Goal: Information Seeking & Learning: Learn about a topic

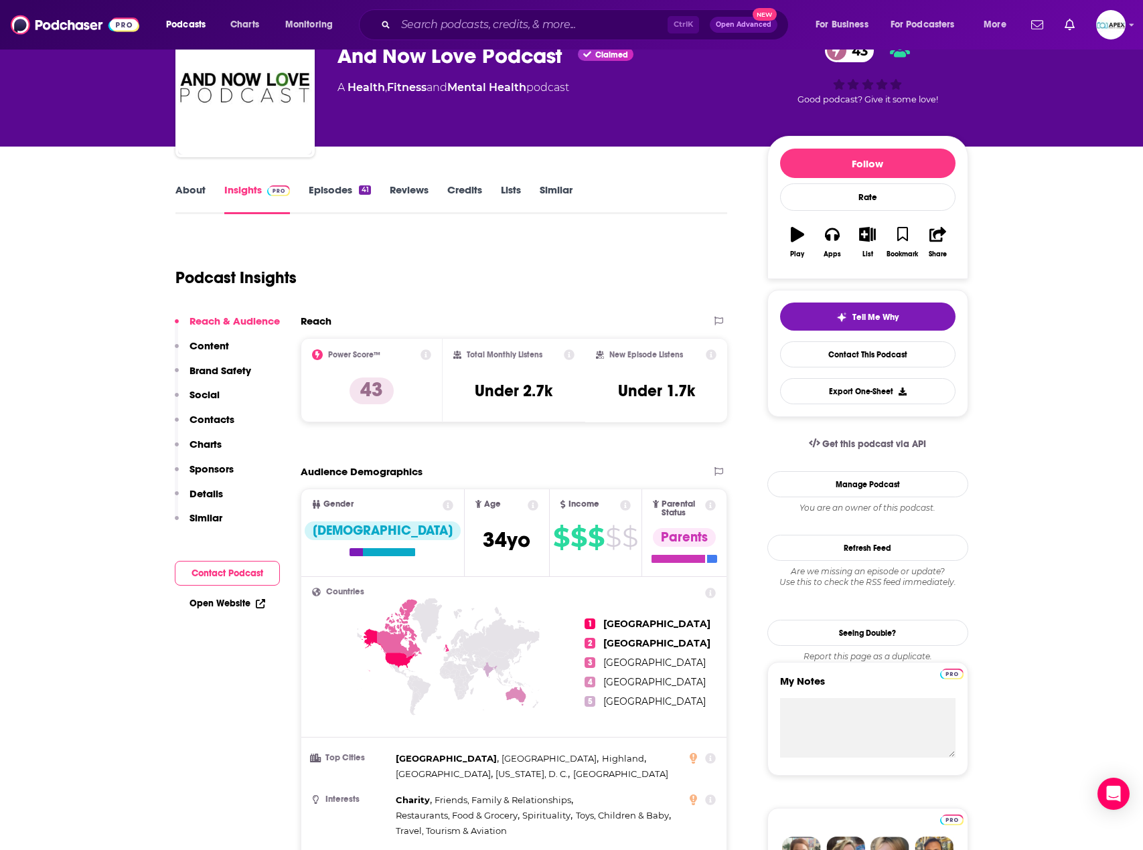
scroll to position [67, 0]
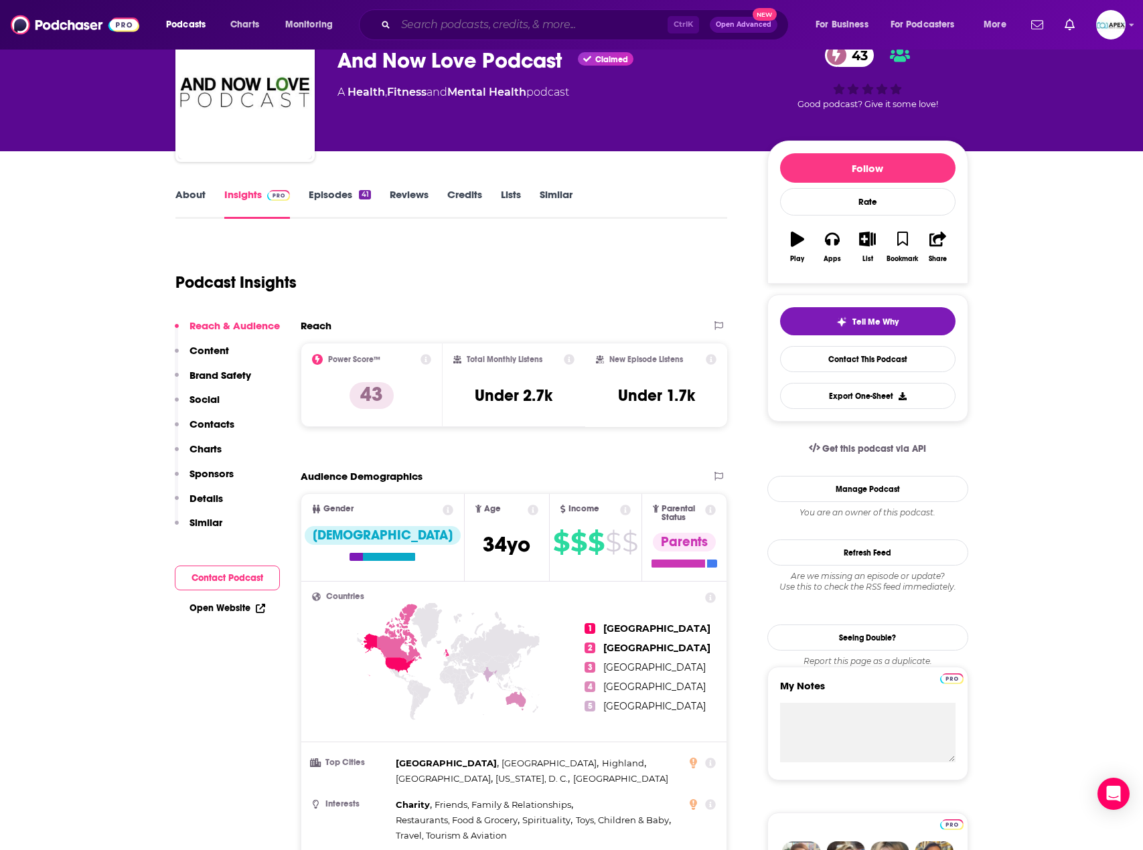
click at [440, 21] on input "Search podcasts, credits, & more..." at bounding box center [532, 24] width 272 height 21
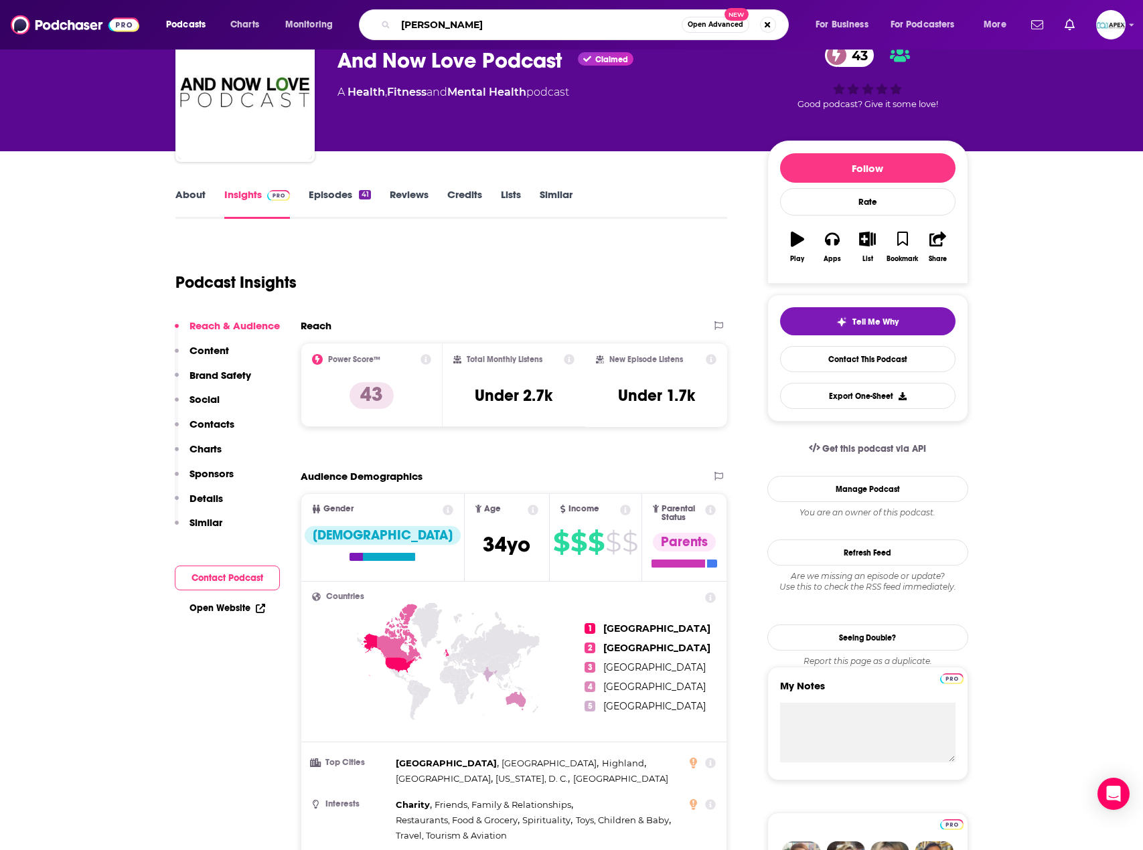
type input "[PERSON_NAME]"
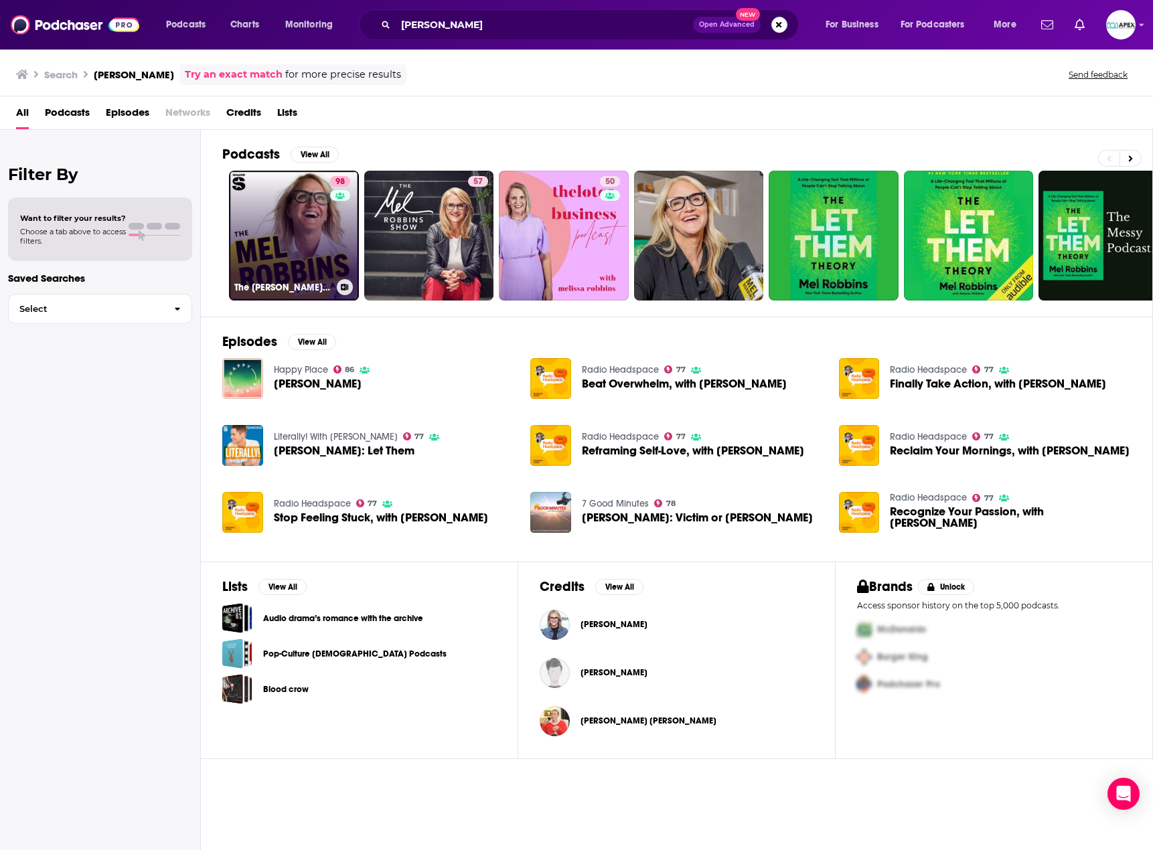
click at [288, 249] on link "98 The [PERSON_NAME] Podcast" at bounding box center [294, 236] width 130 height 130
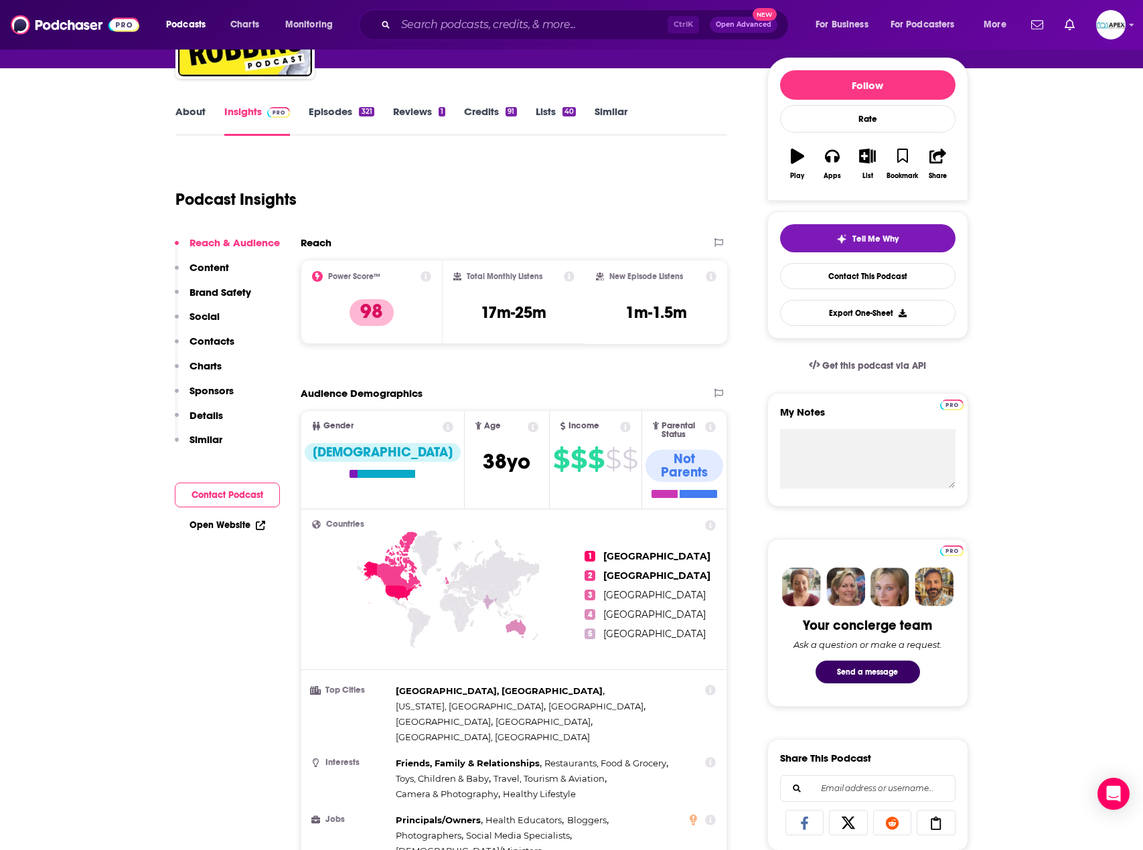
scroll to position [134, 0]
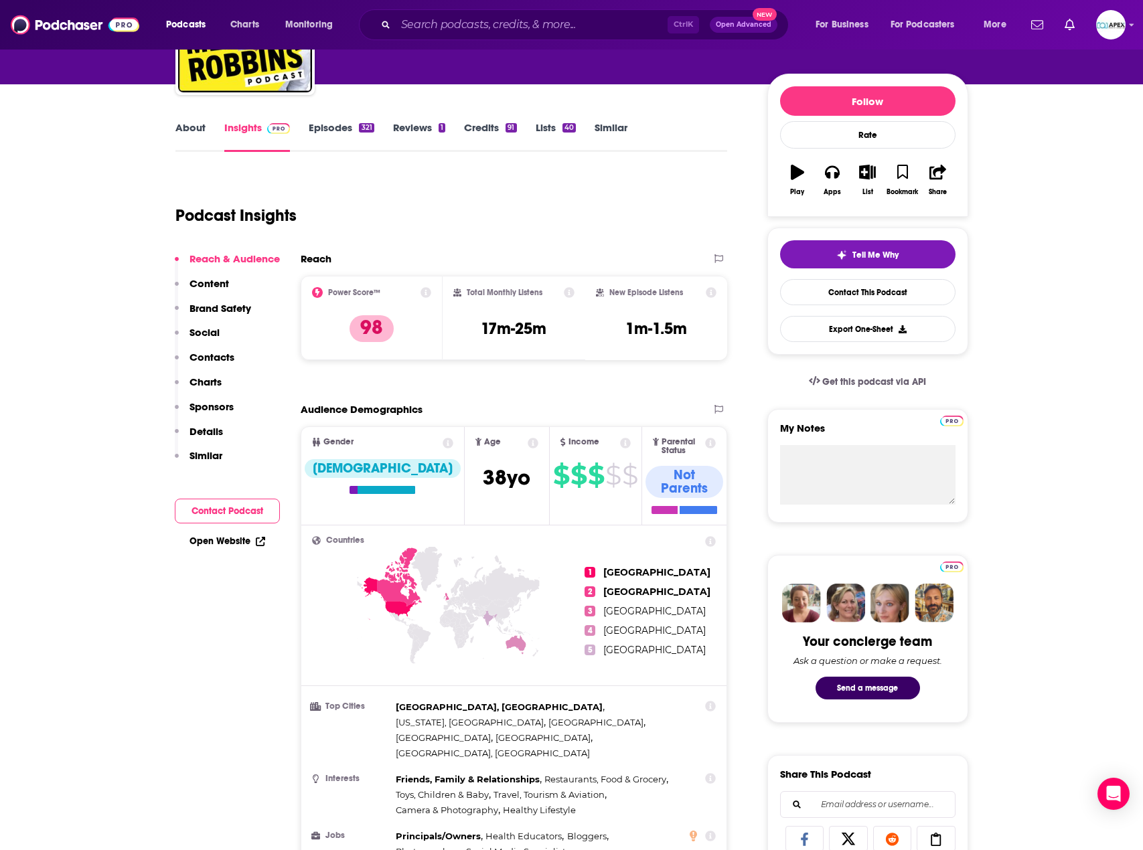
click at [426, 291] on icon at bounding box center [425, 292] width 11 height 11
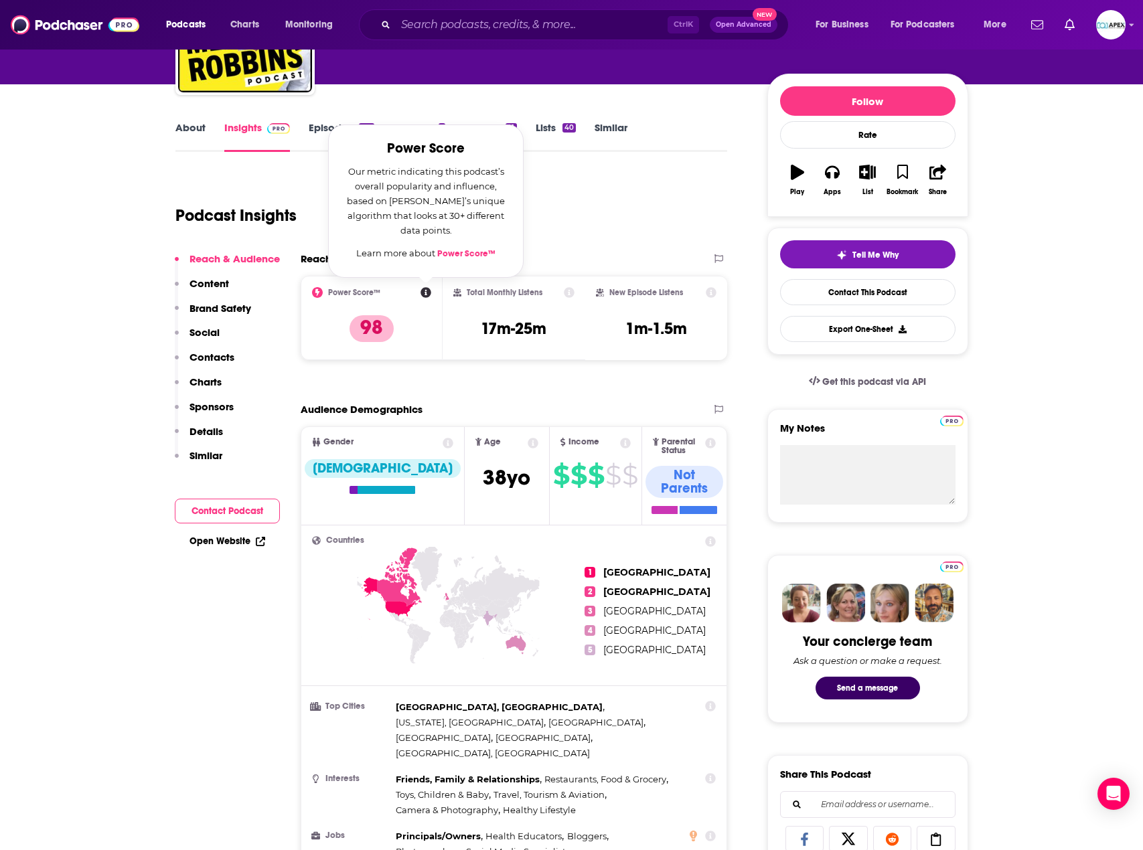
click at [528, 233] on div "Podcast Insights" at bounding box center [445, 207] width 541 height 68
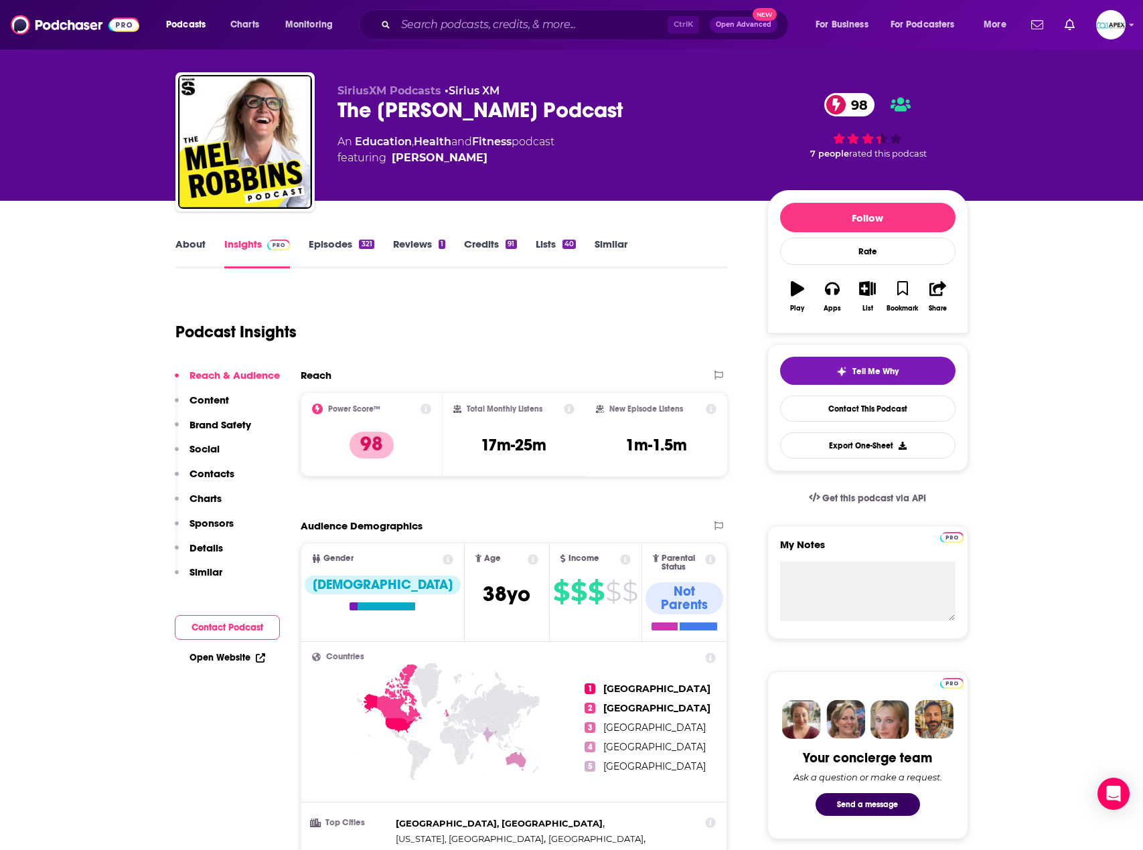
scroll to position [0, 0]
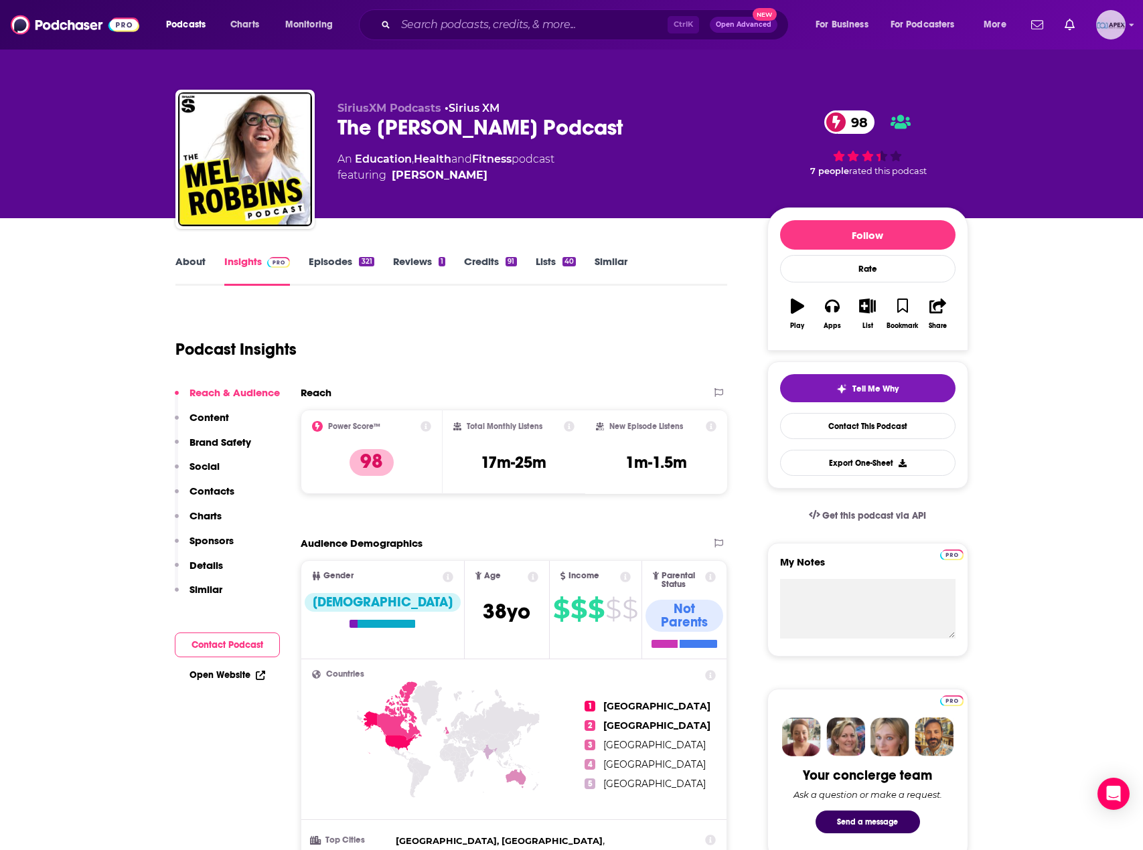
click at [1114, 23] on img "Logged in as Apex" at bounding box center [1110, 24] width 29 height 29
click at [482, 104] on link "Sirius XM" at bounding box center [473, 108] width 51 height 13
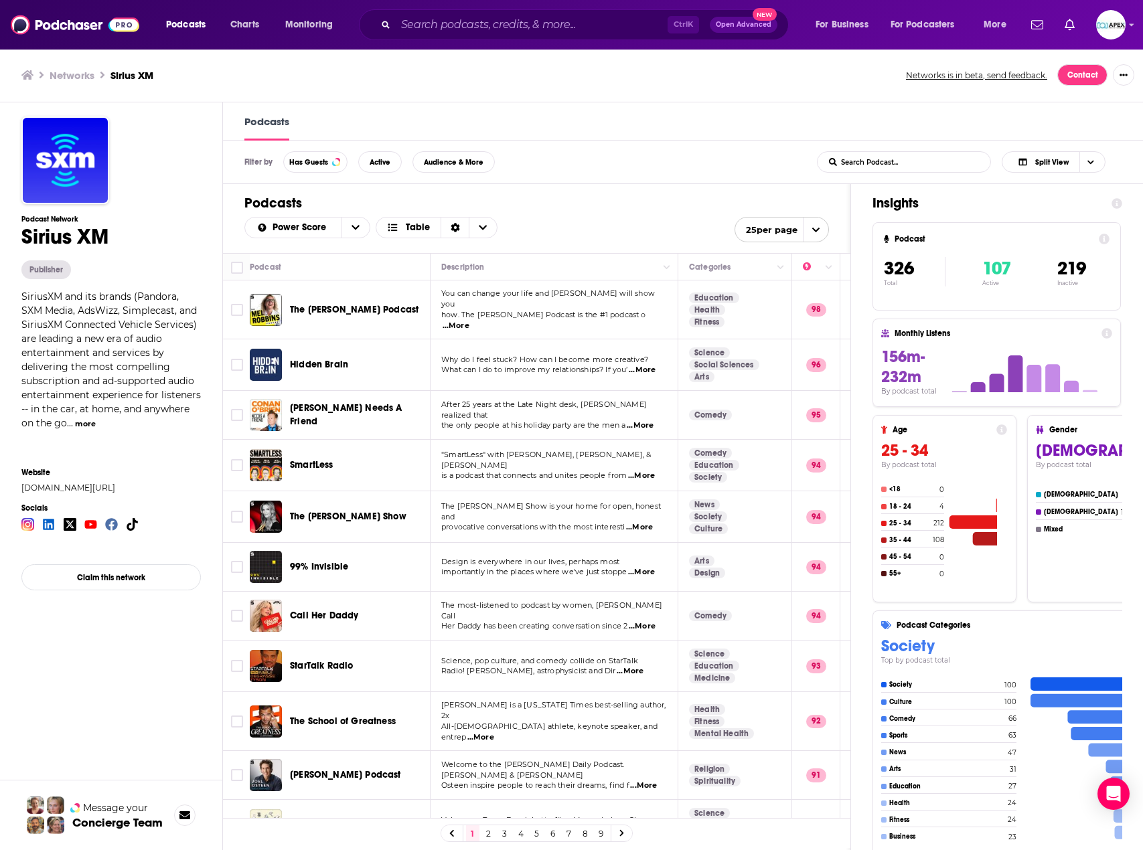
click at [96, 426] on button "more" at bounding box center [85, 423] width 21 height 11
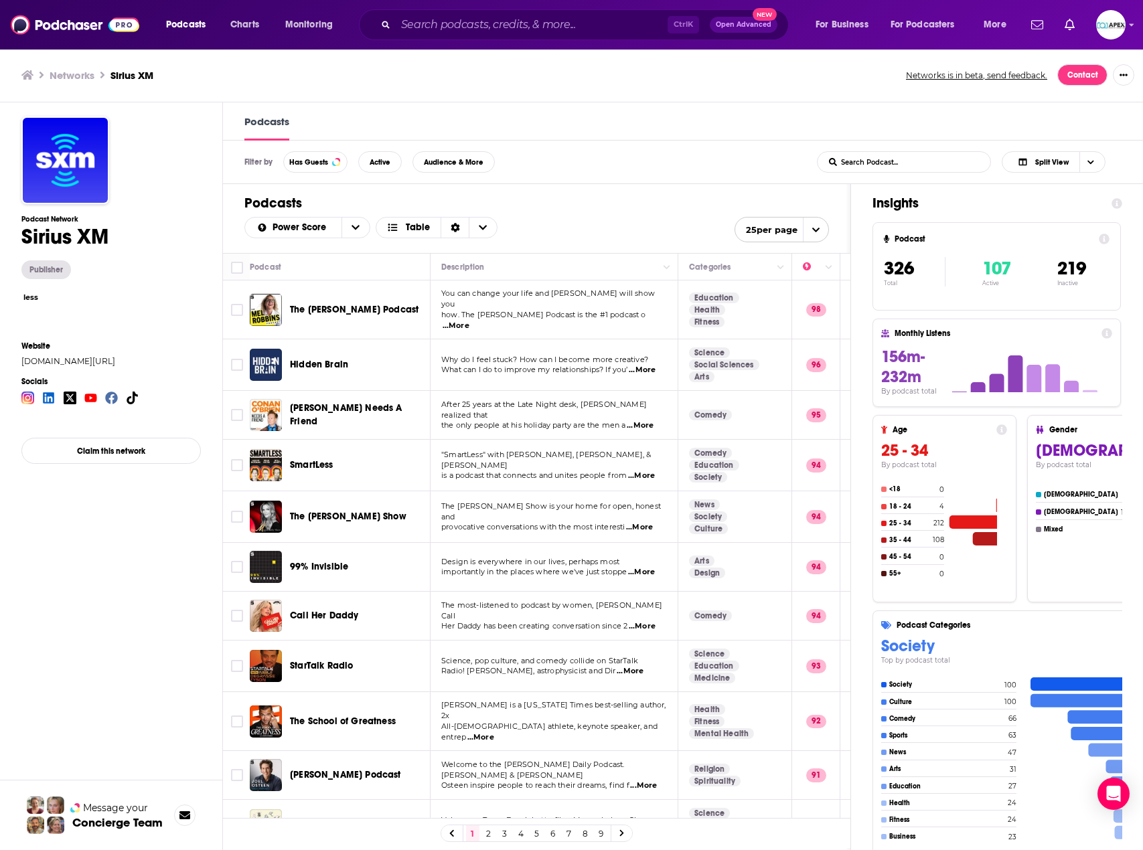
click at [35, 299] on button "less" at bounding box center [30, 297] width 15 height 11
